Goal: Task Accomplishment & Management: Use online tool/utility

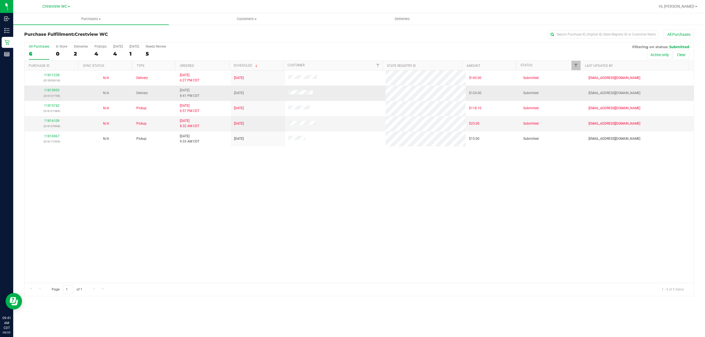
click at [49, 88] on div "11815953 (316137758)" at bounding box center [52, 93] width 48 height 10
click at [49, 89] on link "11815953" at bounding box center [51, 90] width 15 height 4
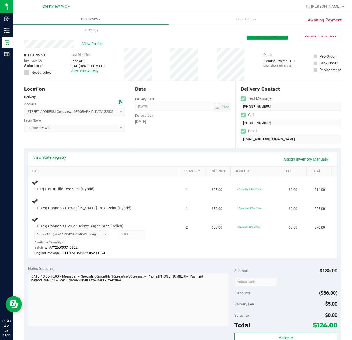
click at [263, 36] on span "Edit Purchase" at bounding box center [267, 34] width 27 height 5
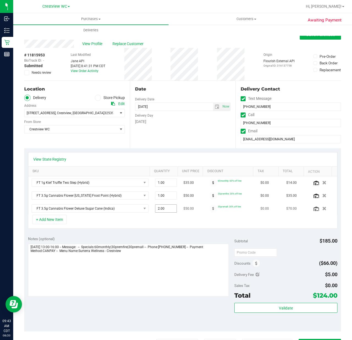
click at [165, 208] on span "2.00 2" at bounding box center [166, 209] width 22 height 8
type input "1"
type input "1.00"
click at [168, 198] on span "1.00 1" at bounding box center [166, 196] width 22 height 8
type input "2"
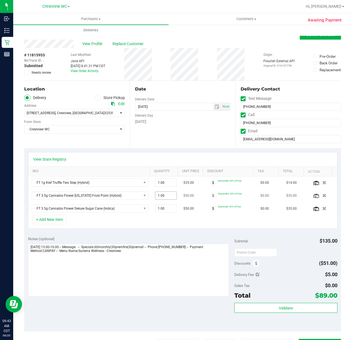
click at [165, 198] on span "1.00 1" at bounding box center [166, 196] width 22 height 8
type input "2"
click at [203, 153] on div "View State Registry" at bounding box center [182, 160] width 309 height 14
click at [306, 36] on span "Save Purchase" at bounding box center [320, 34] width 29 height 5
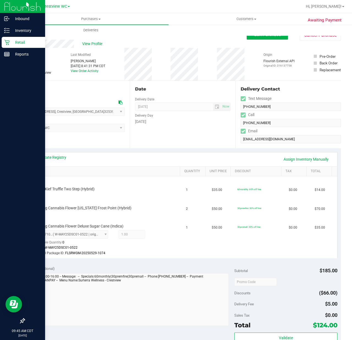
click at [6, 43] on icon at bounding box center [7, 43] width 6 height 6
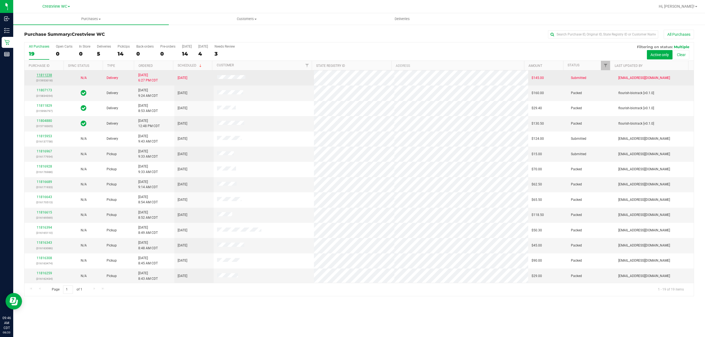
click at [48, 76] on link "11811238" at bounding box center [44, 75] width 15 height 4
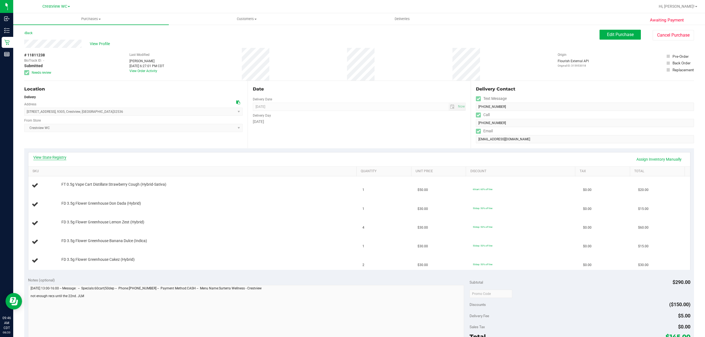
click at [62, 160] on link "View State Registry" at bounding box center [49, 158] width 33 height 6
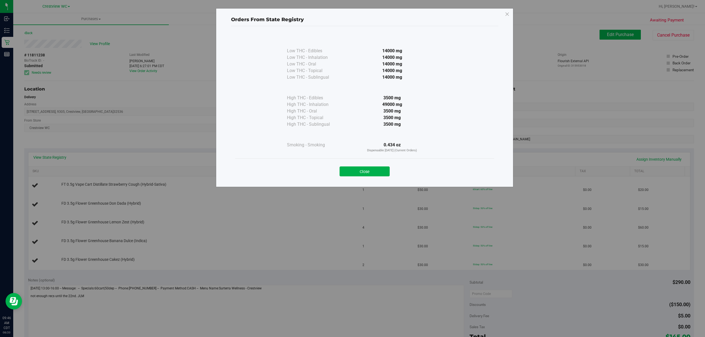
click at [353, 168] on button "Close" at bounding box center [364, 172] width 50 height 10
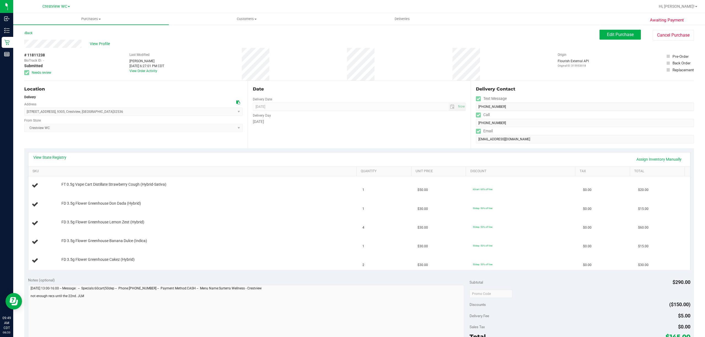
click at [23, 33] on div "Awaiting Payment Back Edit Purchase Cancel Purchase View Profile # 11811238 Bio…" at bounding box center [359, 268] width 692 height 488
click at [28, 31] on link "Back" at bounding box center [28, 33] width 8 height 4
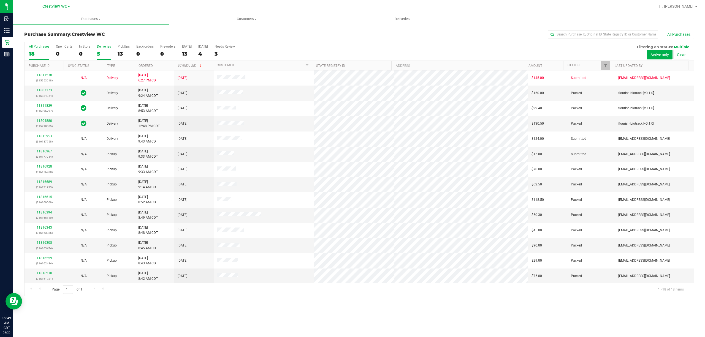
click at [101, 51] on div "5" at bounding box center [104, 54] width 14 height 6
click at [0, 0] on input "Deliveries 5" at bounding box center [0, 0] width 0 height 0
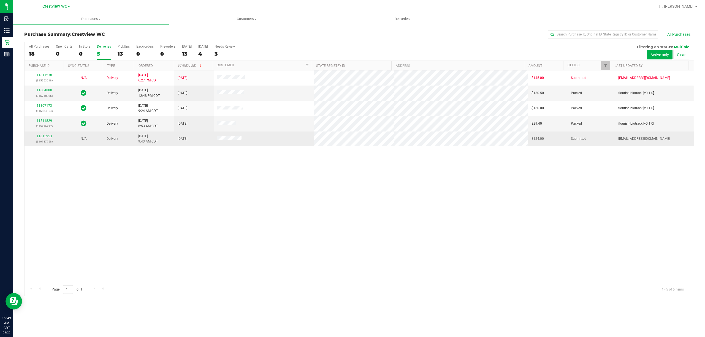
click at [43, 135] on link "11815953" at bounding box center [44, 136] width 15 height 4
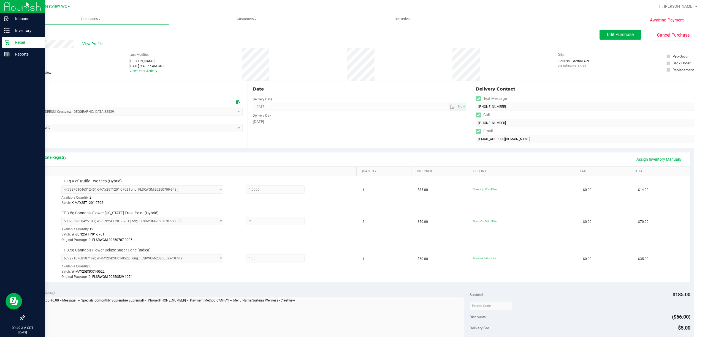
drag, startPoint x: 113, startPoint y: 23, endPoint x: 4, endPoint y: 41, distance: 111.4
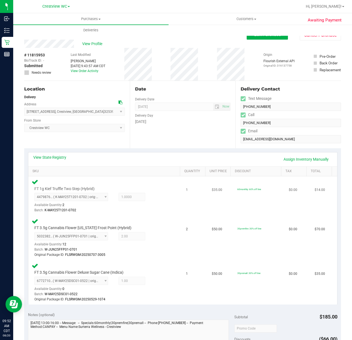
scroll to position [183, 0]
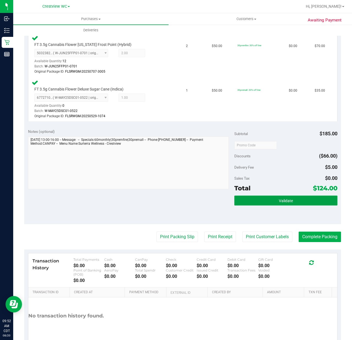
click at [267, 205] on button "Validate" at bounding box center [286, 201] width 103 height 10
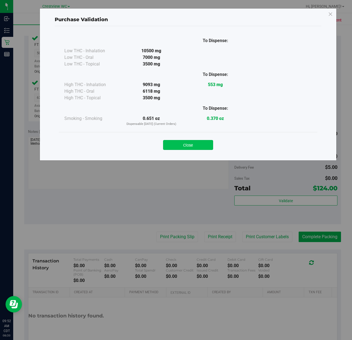
click at [192, 148] on button "Close" at bounding box center [188, 145] width 50 height 10
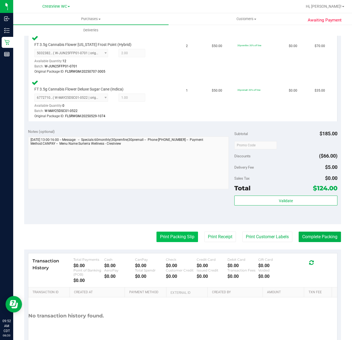
click at [173, 238] on button "Print Packing Slip" at bounding box center [178, 237] width 42 height 10
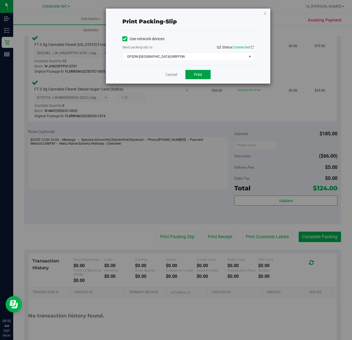
click at [191, 76] on button "Print" at bounding box center [198, 74] width 25 height 9
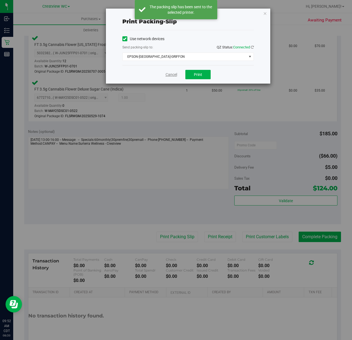
click at [176, 75] on link "Cancel" at bounding box center [172, 75] width 12 height 6
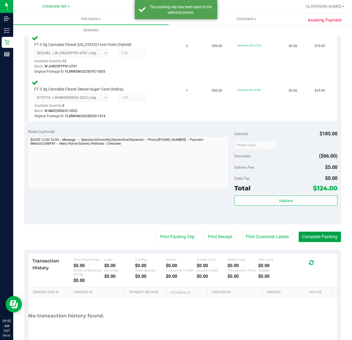
click at [303, 236] on button "Complete Packing" at bounding box center [320, 237] width 42 height 10
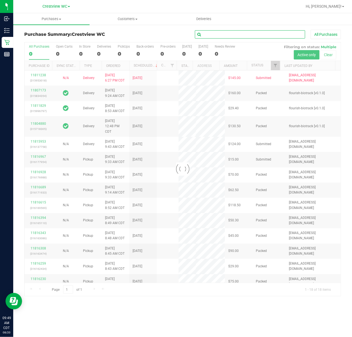
click at [232, 38] on input "text" at bounding box center [250, 34] width 110 height 8
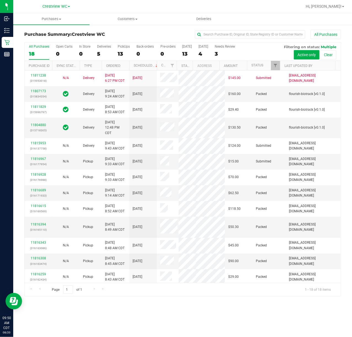
click at [13, 34] on div "Purchase Summary: Crestview WC All Purchases All Purchases 18 Open Carts 0 In S…" at bounding box center [182, 163] width 338 height 278
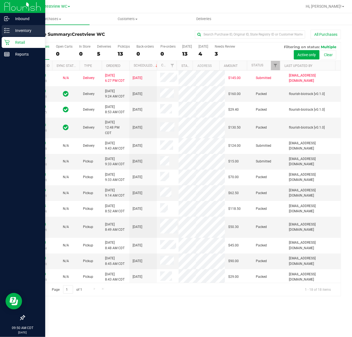
click at [10, 32] on p "Inventory" at bounding box center [26, 30] width 33 height 7
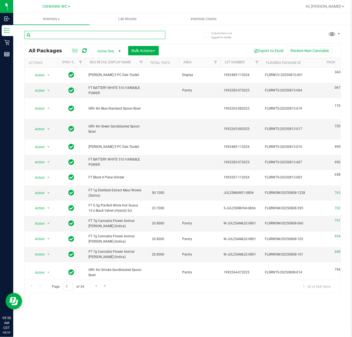
click at [155, 37] on input "text" at bounding box center [94, 35] width 141 height 8
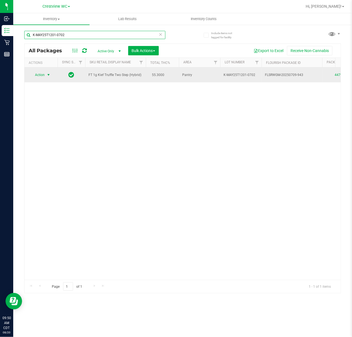
type input "K-MAY25T1201-0702"
click at [41, 73] on span "Action" at bounding box center [37, 75] width 15 height 8
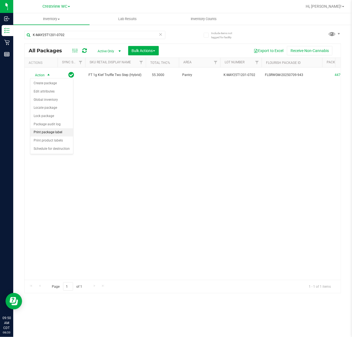
click at [46, 132] on li "Print package label" at bounding box center [51, 132] width 43 height 8
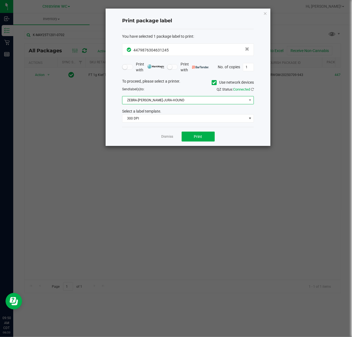
click at [165, 104] on span "ZEBRA-BRUNO-JURA-HOUND" at bounding box center [184, 100] width 124 height 8
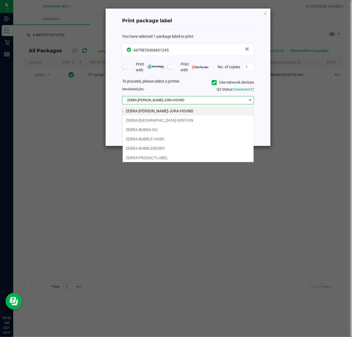
scroll to position [8, 131]
click at [159, 121] on li "ZEBRA-BRUSSELS-GRIFFON" at bounding box center [188, 120] width 131 height 9
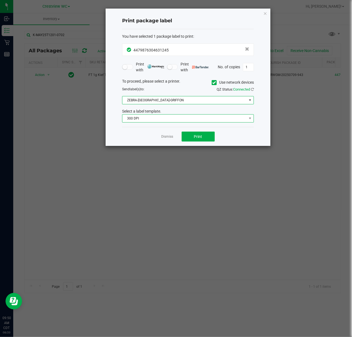
click at [159, 117] on span "300 DPI" at bounding box center [184, 119] width 124 height 8
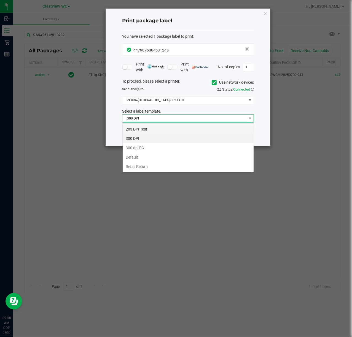
click at [152, 130] on li "203 DPI Test" at bounding box center [188, 128] width 131 height 9
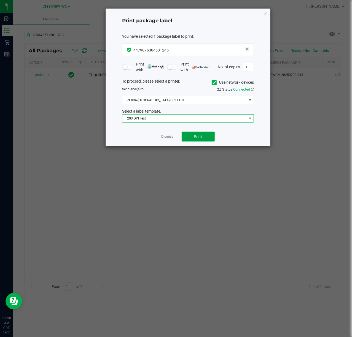
click at [202, 134] on button "Print" at bounding box center [197, 137] width 33 height 10
